Goal: Task Accomplishment & Management: Use online tool/utility

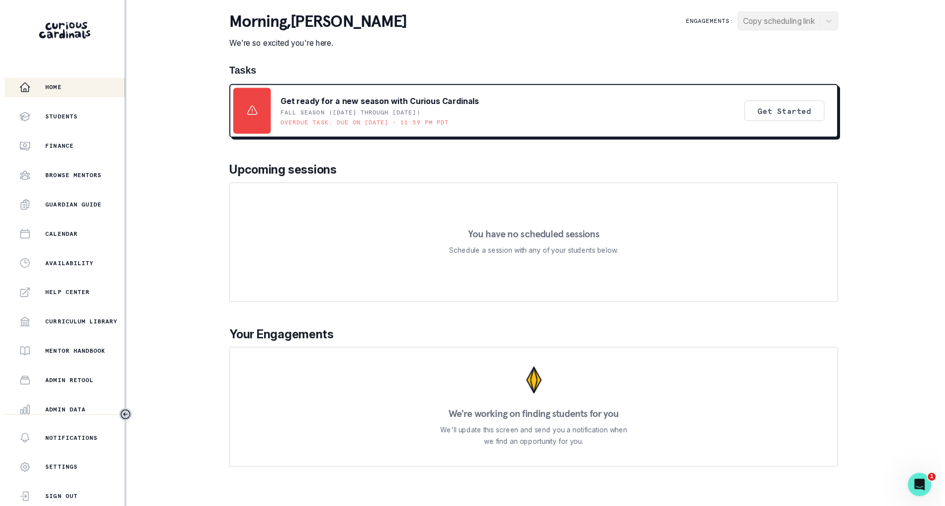
scroll to position [71, 0]
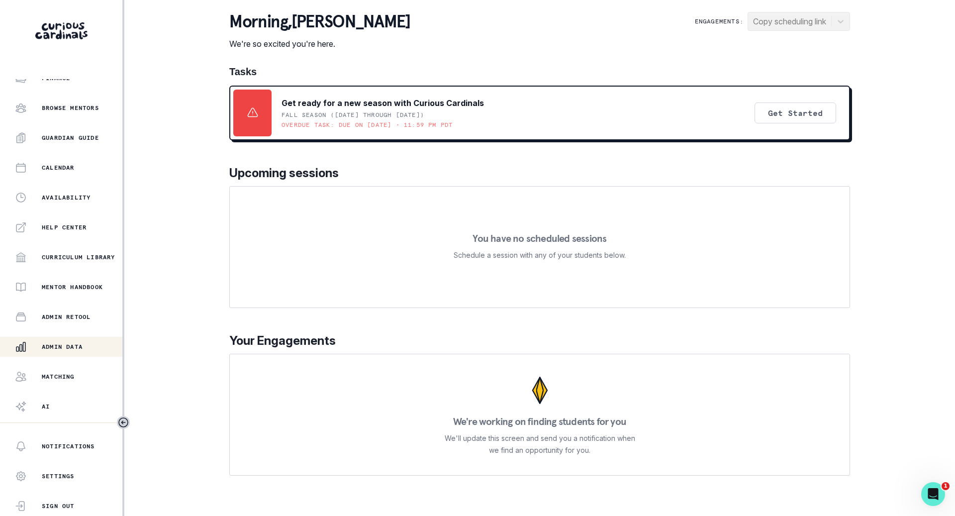
click at [66, 353] on button "Admin Data" at bounding box center [61, 347] width 122 height 20
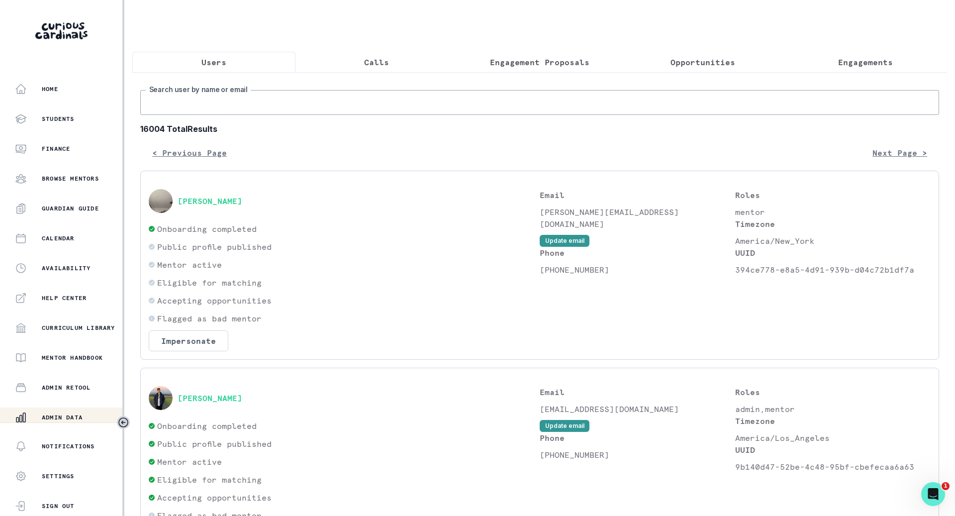
click at [246, 106] on input "Search user by name or email" at bounding box center [539, 102] width 799 height 25
type input "chiara vs"
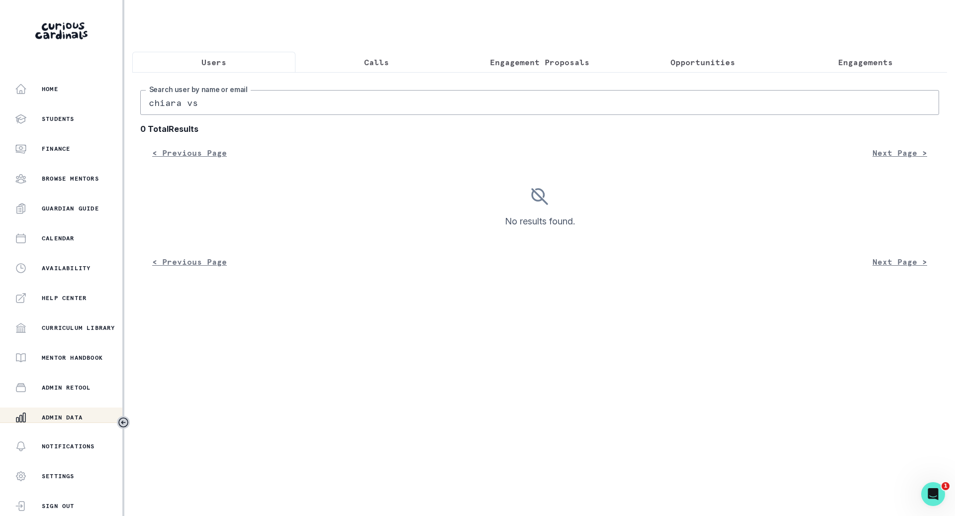
click at [192, 112] on input "chiara vs" at bounding box center [539, 102] width 799 height 25
type input "chiara"
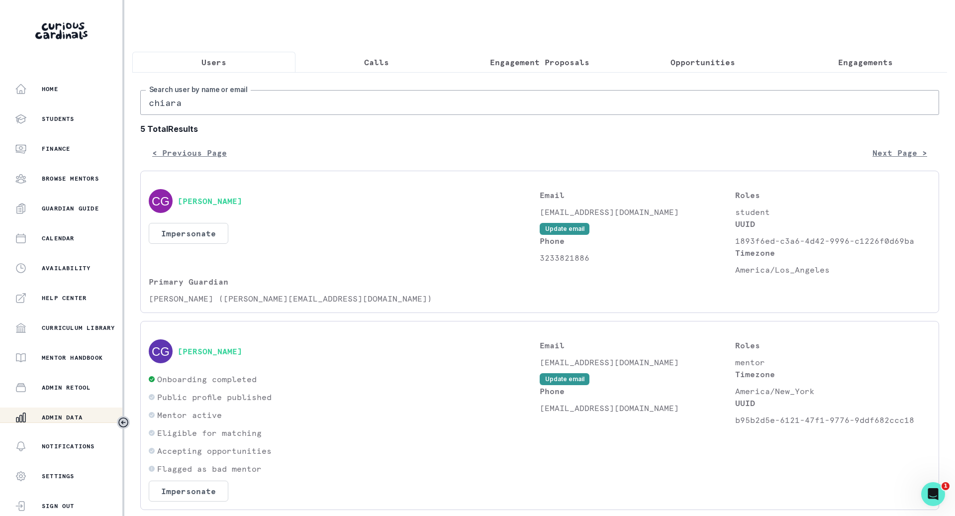
click at [245, 113] on input "chiara" at bounding box center [539, 102] width 799 height 25
type input "[PERSON_NAME]"
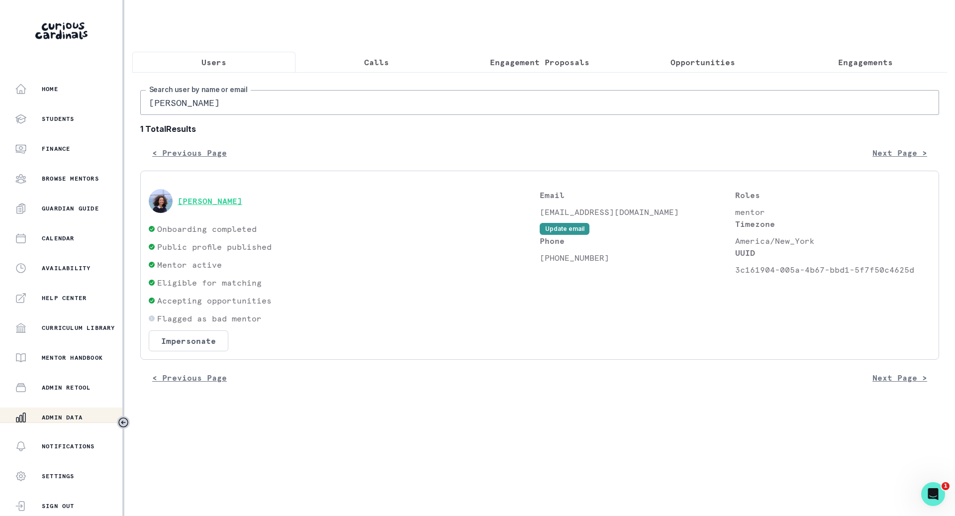
click at [220, 206] on button "[PERSON_NAME]" at bounding box center [210, 201] width 65 height 10
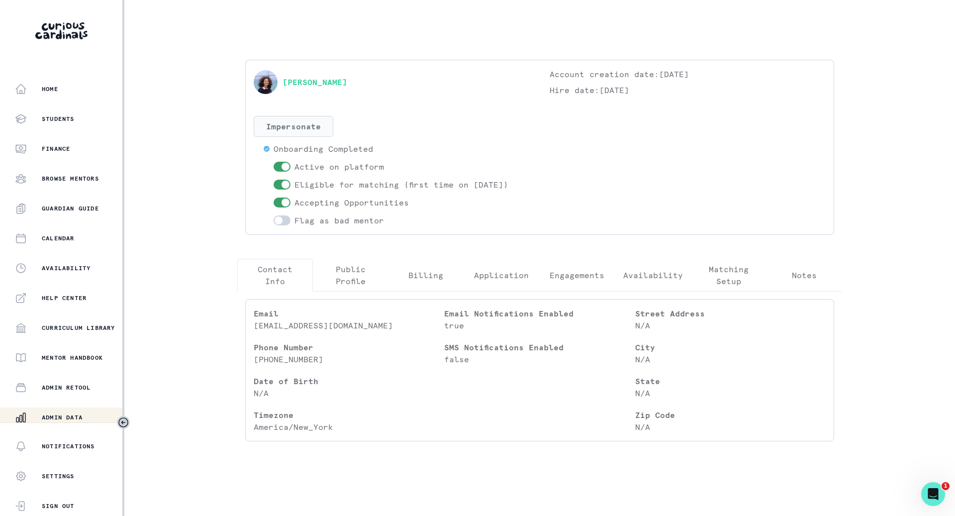
click at [305, 127] on button "Impersonate" at bounding box center [294, 126] width 80 height 21
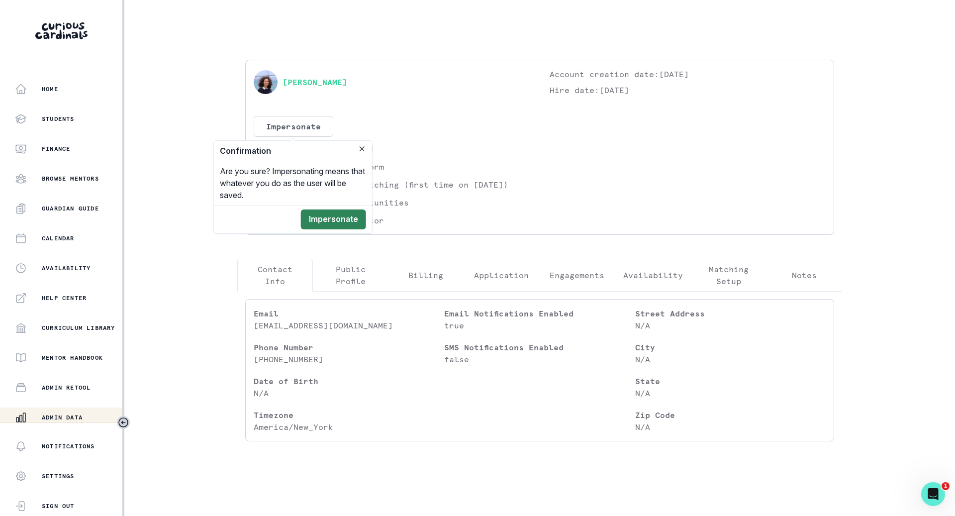
click at [350, 225] on button "Impersonate" at bounding box center [333, 219] width 65 height 20
